Goal: Task Accomplishment & Management: Use online tool/utility

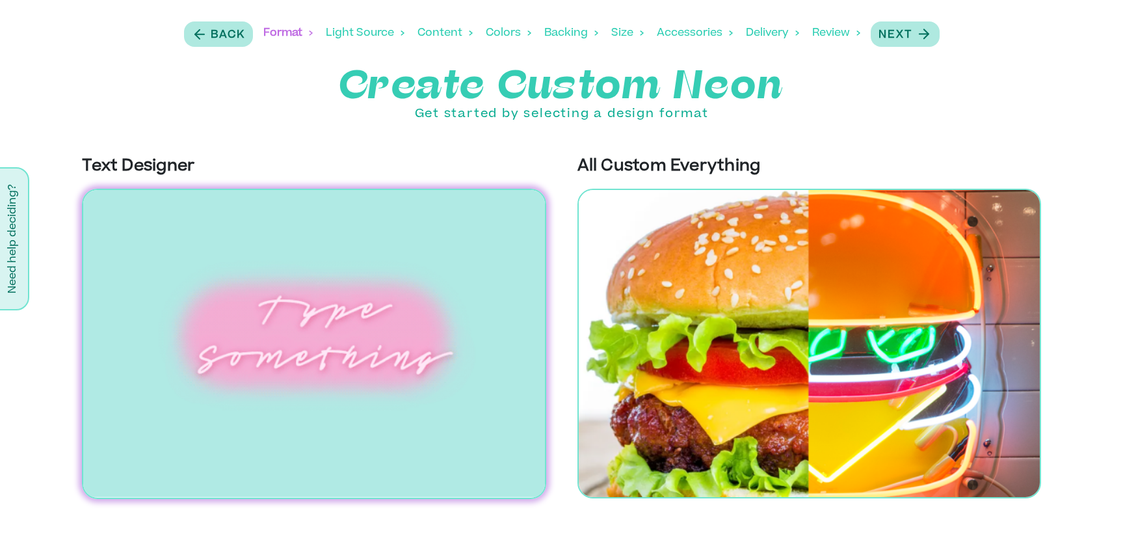
click at [1054, 108] on p "Get started by selecting a design format" at bounding box center [561, 114] width 1123 height 18
click at [1084, 88] on p "Create Custom Neon" at bounding box center [561, 85] width 1123 height 39
drag, startPoint x: 1038, startPoint y: 103, endPoint x: 1048, endPoint y: 103, distance: 9.8
click at [1039, 103] on p "Create Custom Neon" at bounding box center [561, 85] width 1123 height 39
click at [708, 33] on div "Accessories" at bounding box center [695, 33] width 76 height 40
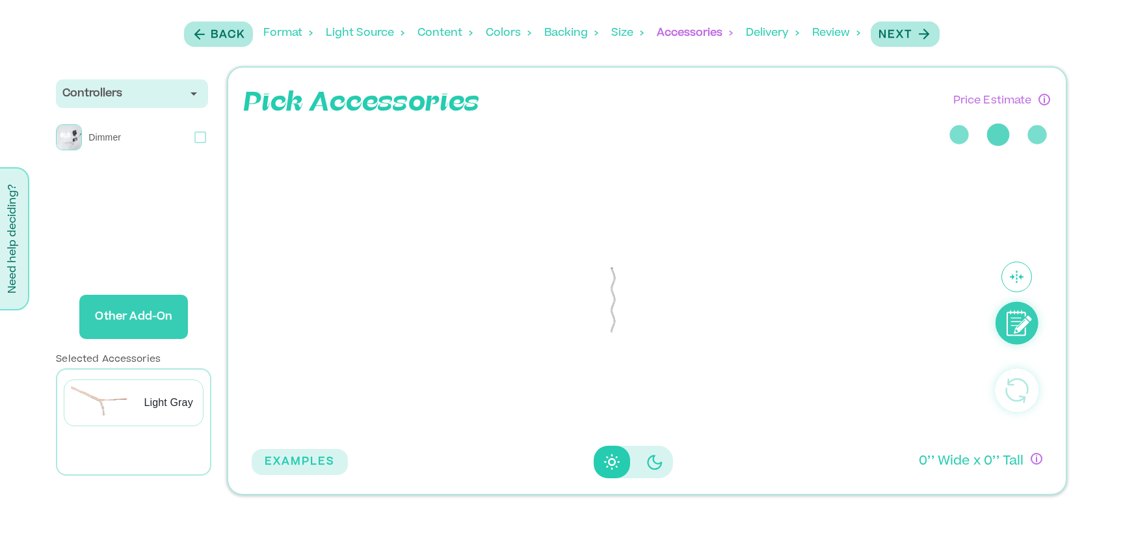
click at [615, 36] on div "Size" at bounding box center [627, 33] width 33 height 40
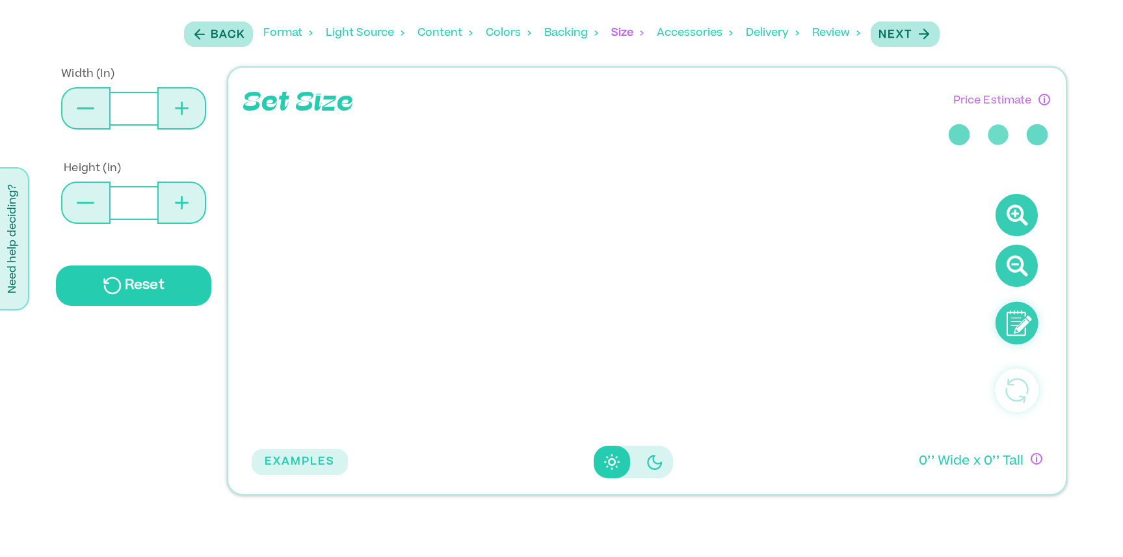
click at [570, 33] on div "Backing" at bounding box center [571, 33] width 54 height 40
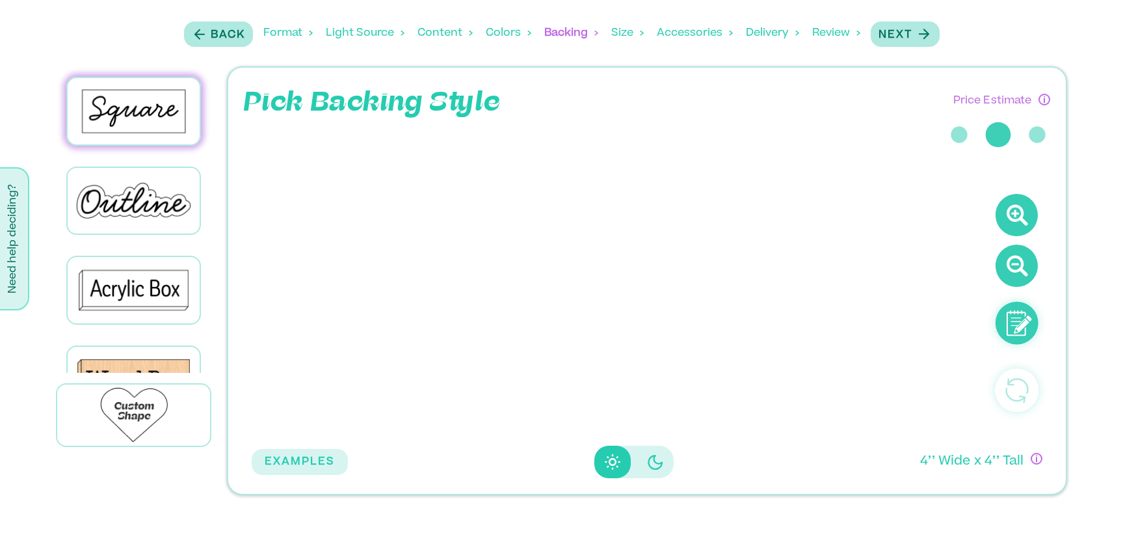
click at [507, 34] on div "Colors" at bounding box center [509, 33] width 46 height 40
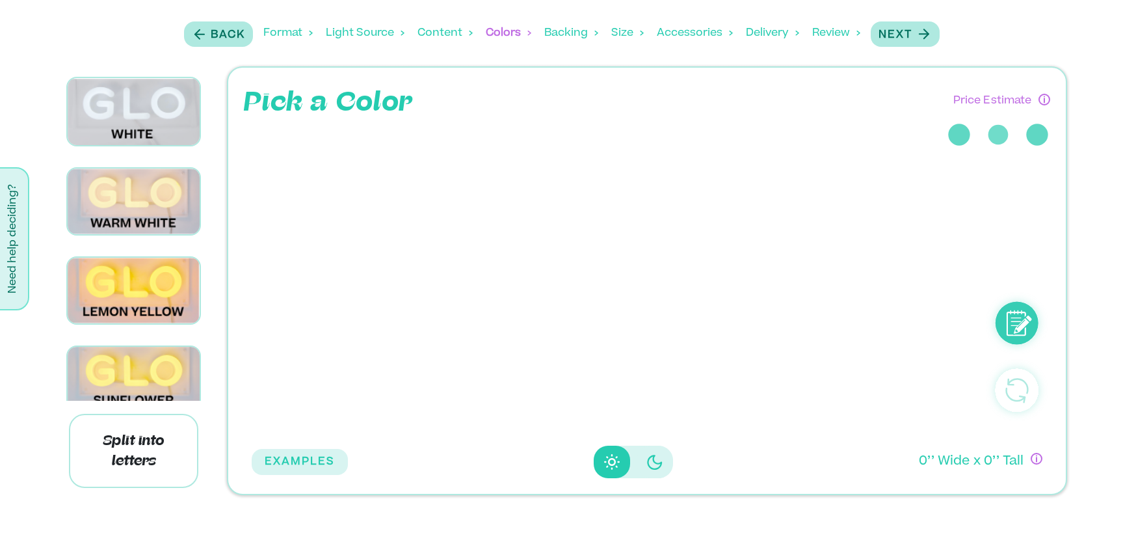
click at [455, 33] on div "Content" at bounding box center [445, 33] width 55 height 40
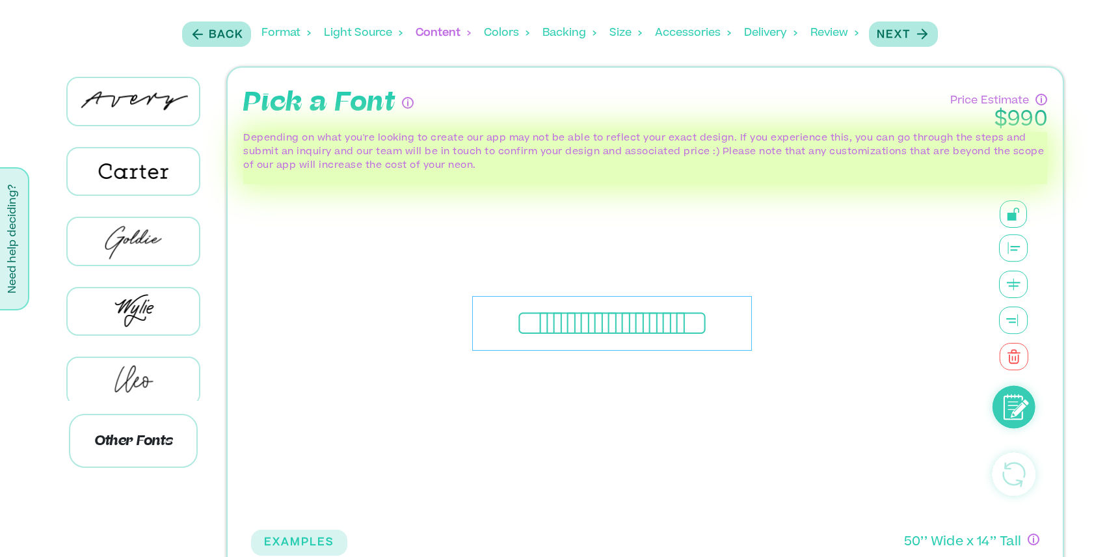
click at [378, 36] on div "Light Source" at bounding box center [363, 33] width 79 height 40
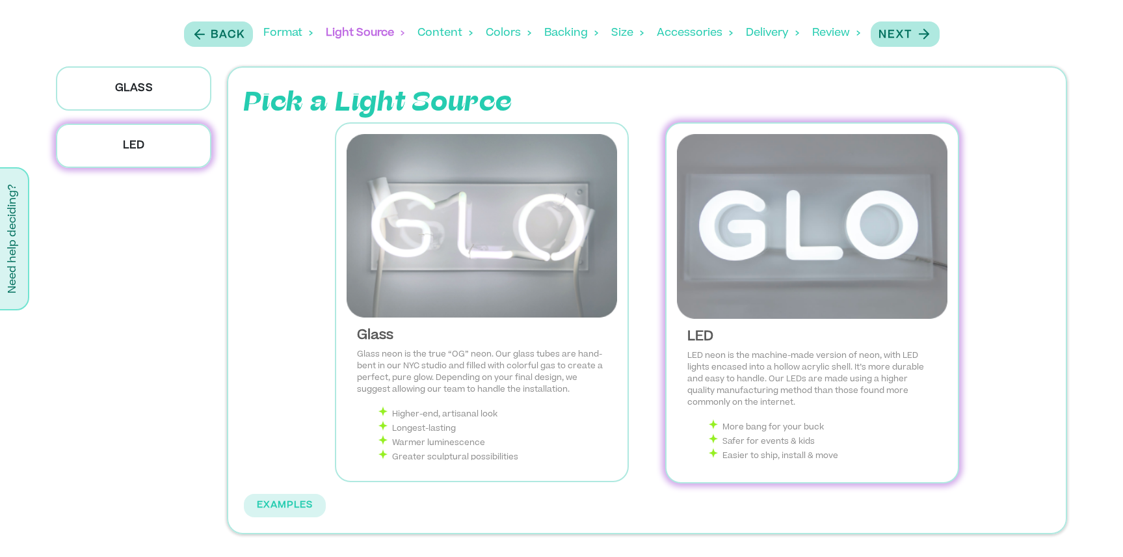
click at [316, 34] on div "Back Format Light Source Content Colors Backing Backing Color Size Accessories …" at bounding box center [562, 33] width 764 height 53
click at [315, 31] on div "Back Format Light Source Content Colors Backing Backing Color Size Accessories …" at bounding box center [562, 33] width 764 height 53
click at [300, 33] on div "Format" at bounding box center [287, 33] width 49 height 40
